Goal: Browse casually: Explore the website without a specific task or goal

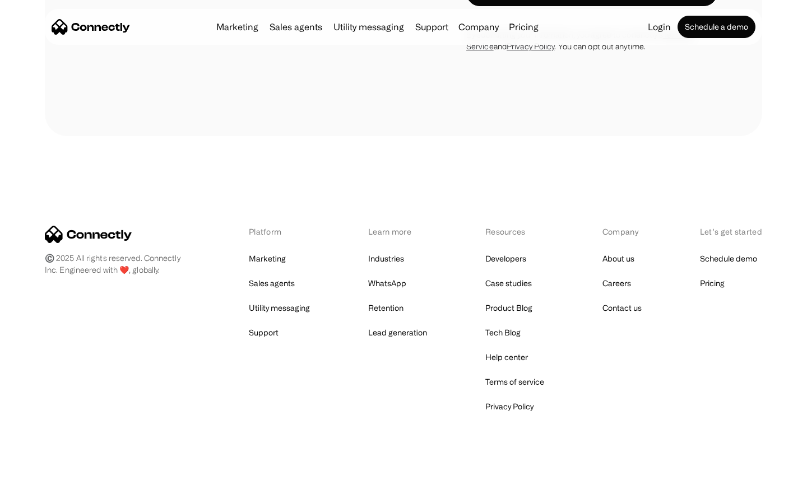
scroll to position [1895, 0]
